Goal: Find specific page/section: Find specific page/section

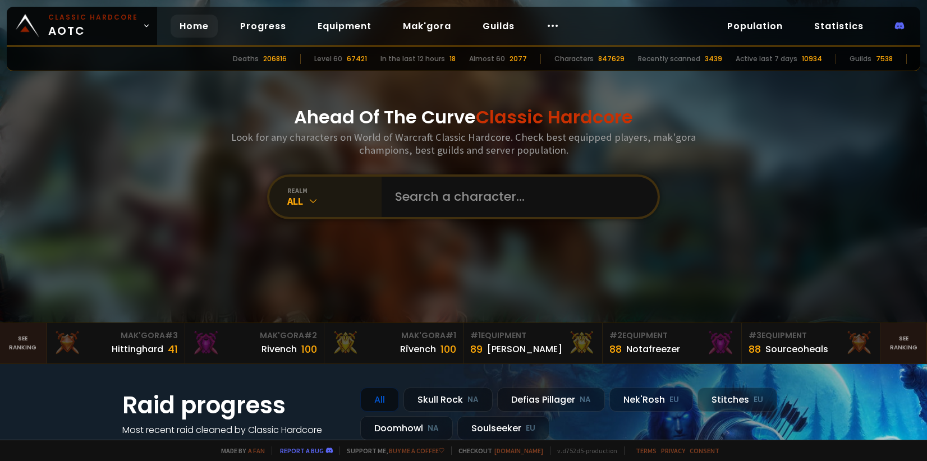
click at [332, 205] on div "All" at bounding box center [334, 201] width 94 height 13
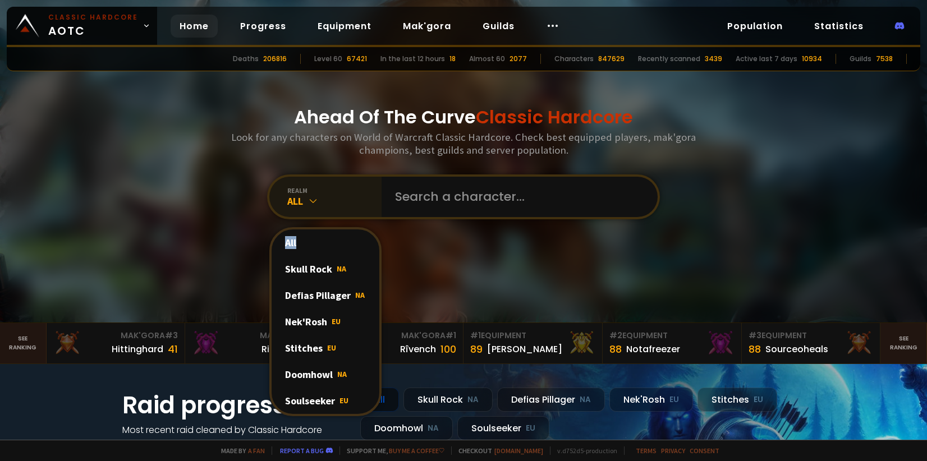
click at [332, 205] on div "All" at bounding box center [334, 201] width 94 height 13
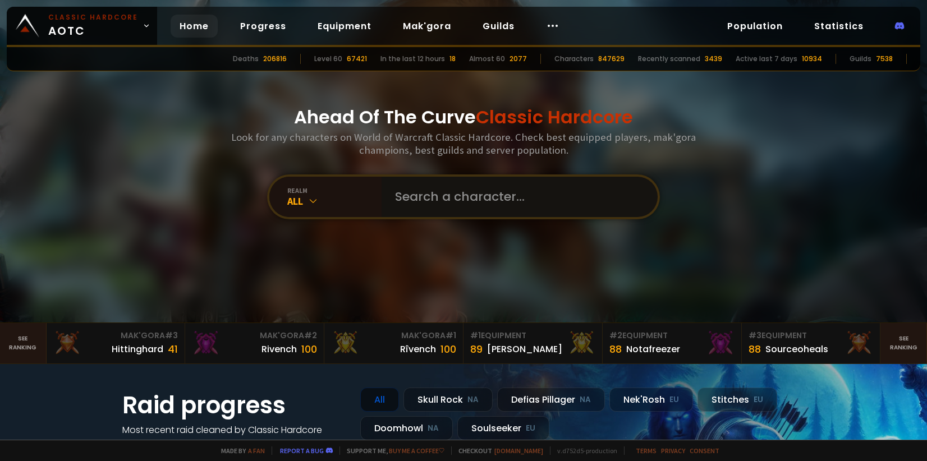
click at [429, 198] on input "text" at bounding box center [516, 197] width 256 height 40
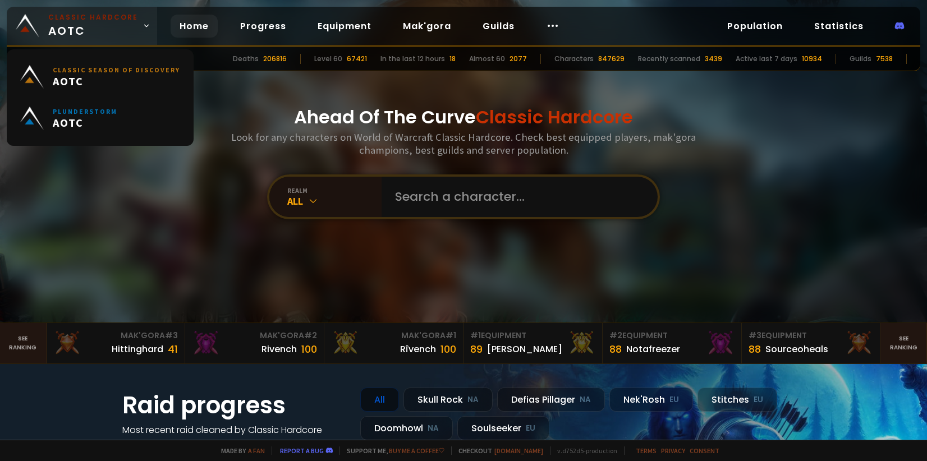
click at [113, 31] on span "Classic Hardcore AOTC" at bounding box center [93, 25] width 90 height 27
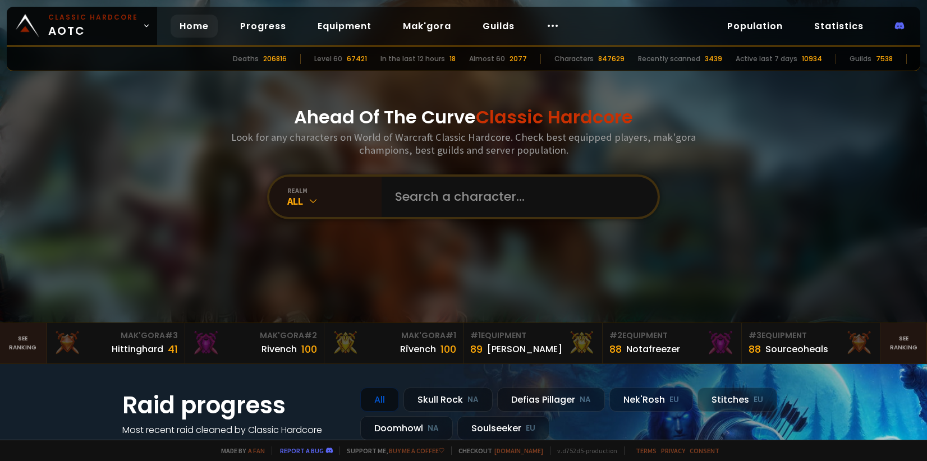
click at [158, 263] on div "Ahead Of The Curve Classic Hardcore Look for any characters on World of Warcraf…" at bounding box center [464, 161] width 676 height 323
click at [429, 196] on input "text" at bounding box center [516, 197] width 256 height 40
type input "e"
type input "elektra"
